Goal: Task Accomplishment & Management: Complete application form

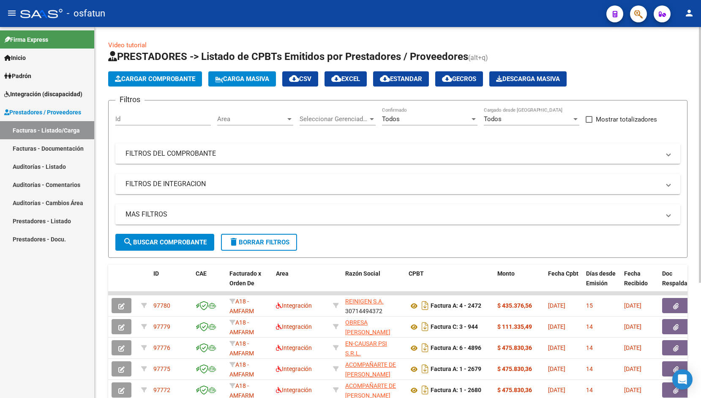
click at [128, 80] on span "Cargar Comprobante" at bounding box center [155, 79] width 80 height 8
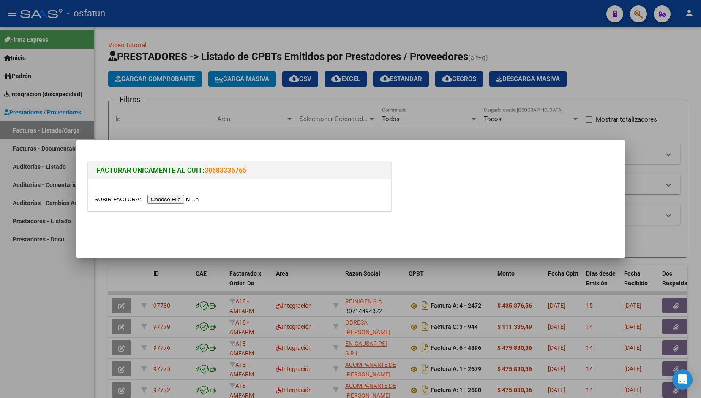
click at [100, 201] on input "file" at bounding box center [148, 199] width 107 height 9
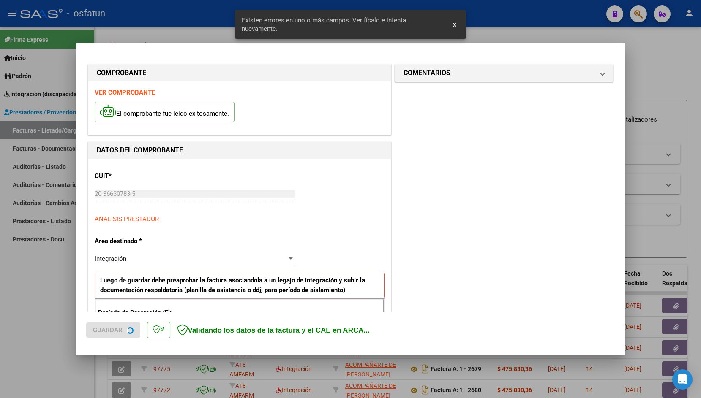
scroll to position [141, 0]
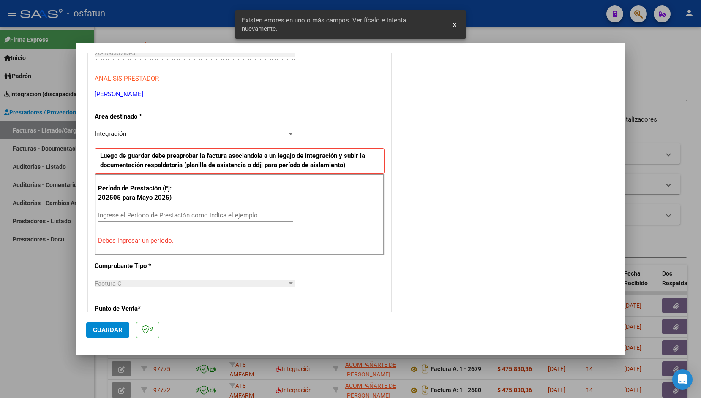
click at [245, 215] on input "Ingrese el Período de Prestación como indica el ejemplo" at bounding box center [195, 216] width 195 height 8
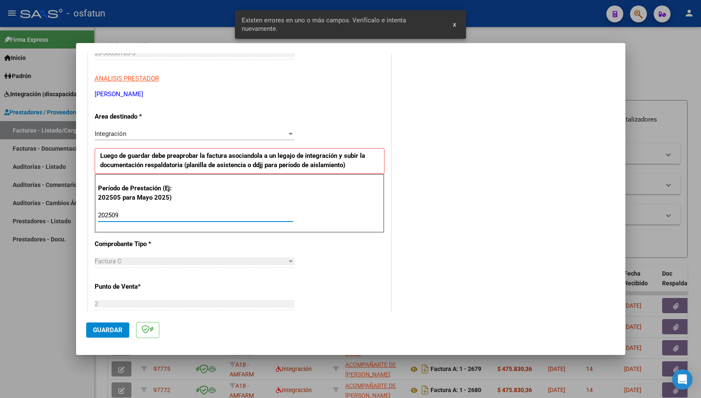
type input "202509"
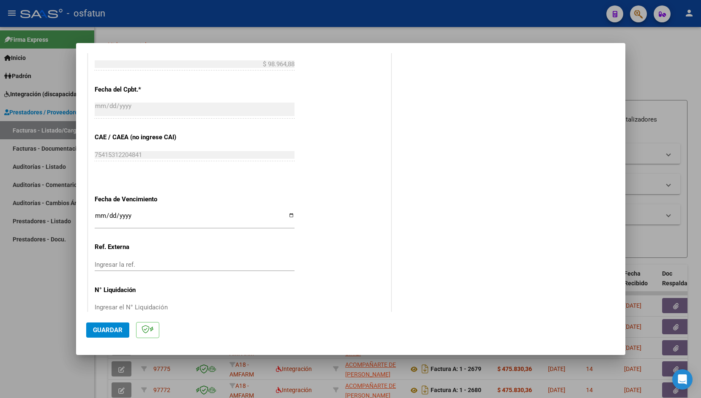
scroll to position [474, 0]
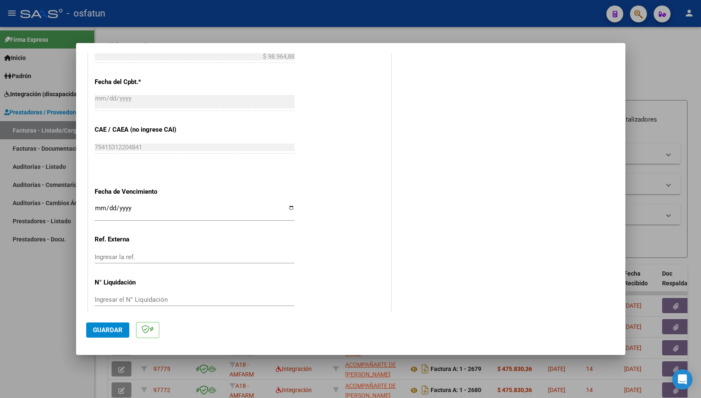
click at [100, 205] on input "Ingresar la fecha" at bounding box center [195, 212] width 200 height 14
type input "[DATE]"
click at [112, 322] on mat-dialog-actions "Guardar" at bounding box center [350, 328] width 529 height 33
click at [110, 326] on span "Guardar" at bounding box center [108, 330] width 30 height 8
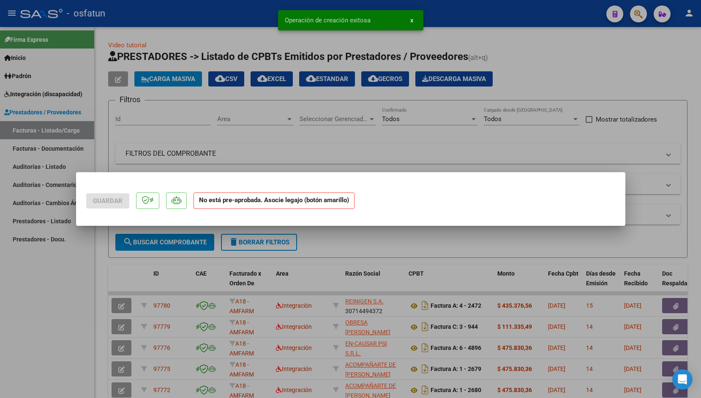
scroll to position [0, 0]
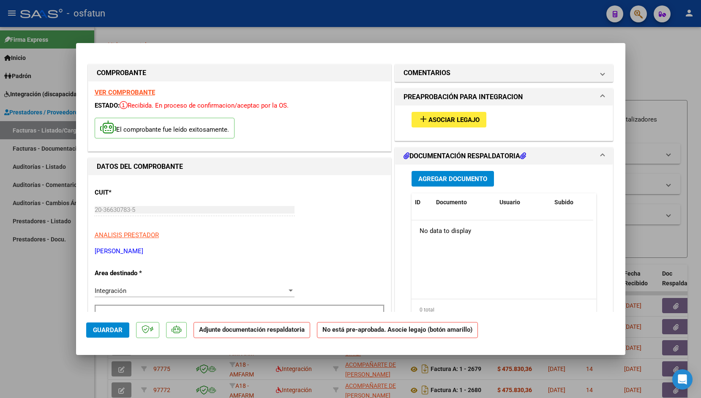
click at [436, 119] on span "Asociar Legajo" at bounding box center [453, 120] width 51 height 8
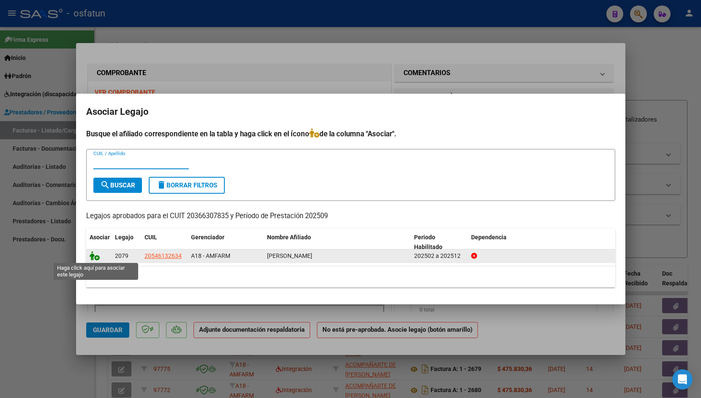
click at [95, 257] on icon at bounding box center [95, 255] width 10 height 9
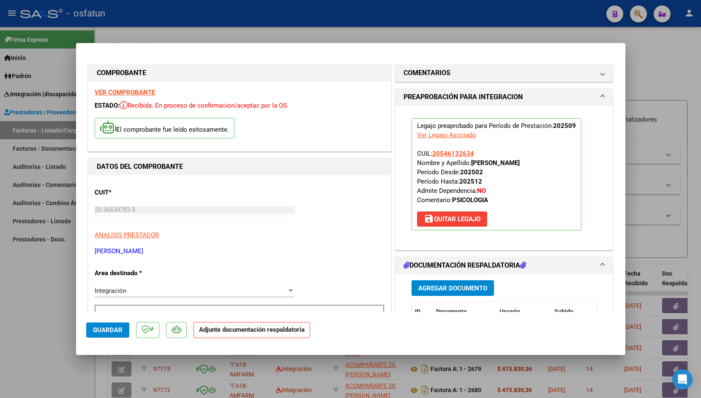
click at [447, 286] on span "Agregar Documento" at bounding box center [452, 289] width 69 height 8
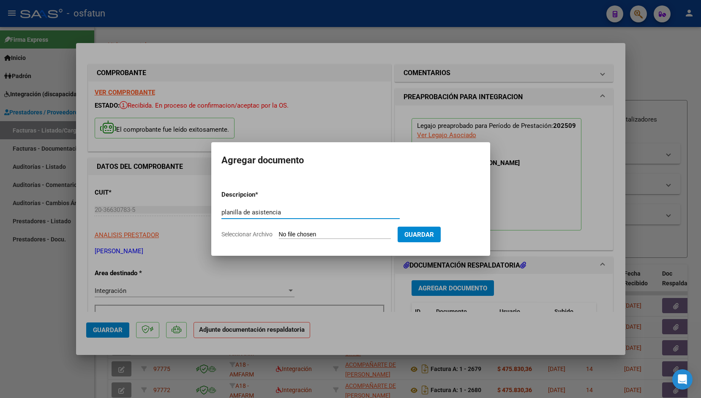
type input "planilla de asistencia"
click at [306, 236] on input "Seleccionar Archivo" at bounding box center [335, 235] width 112 height 8
type input "C:\fakepath\bauti sep.jpeg"
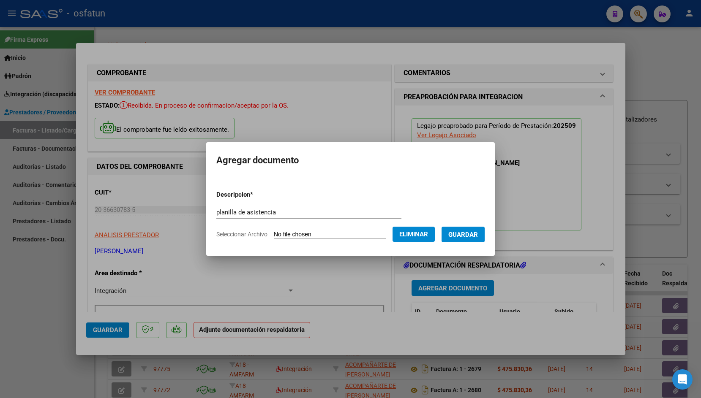
click at [469, 234] on span "Guardar" at bounding box center [463, 235] width 30 height 8
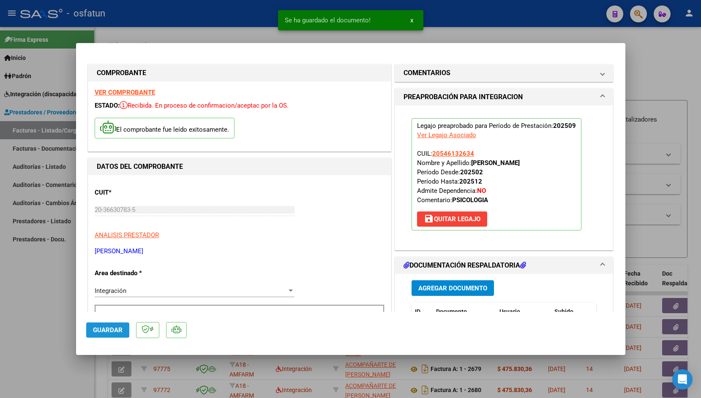
click at [104, 329] on span "Guardar" at bounding box center [108, 330] width 30 height 8
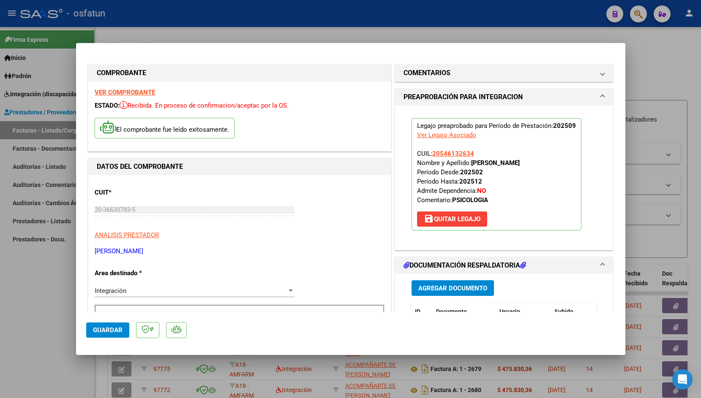
drag, startPoint x: 215, startPoint y: 16, endPoint x: 152, endPoint y: 160, distance: 157.1
click at [186, 60] on div "COMPROBANTE VER COMPROBANTE ESTADO: Recibida. En proceso de confirmacion/acepta…" at bounding box center [350, 199] width 701 height 398
click at [135, 26] on div at bounding box center [350, 199] width 701 height 398
